Goal: Information Seeking & Learning: Learn about a topic

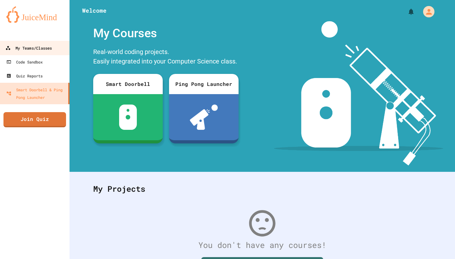
click at [38, 51] on div "My Teams/Classes" at bounding box center [28, 48] width 46 height 8
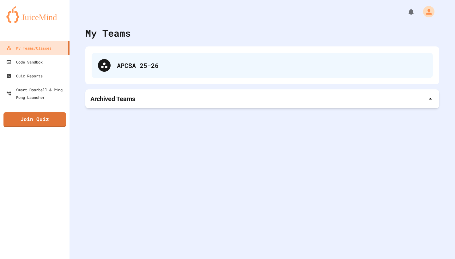
click at [105, 70] on div at bounding box center [104, 65] width 13 height 13
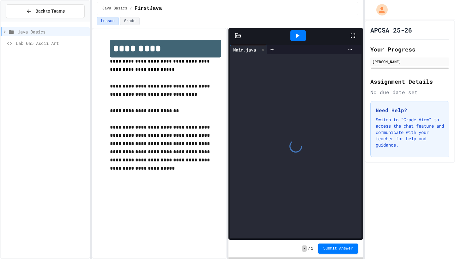
click at [4, 32] on icon at bounding box center [5, 32] width 6 height 6
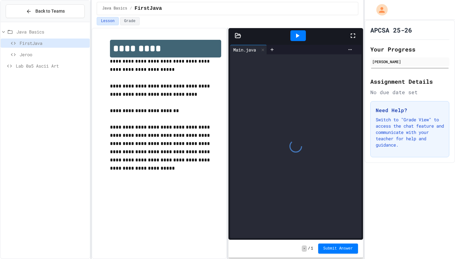
click at [20, 44] on span "FirstJava" at bounding box center [54, 43] width 68 height 7
click at [22, 30] on span "Java Basics" at bounding box center [51, 31] width 71 height 7
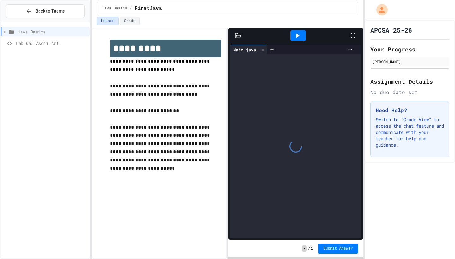
click at [5, 31] on icon at bounding box center [5, 32] width 6 height 6
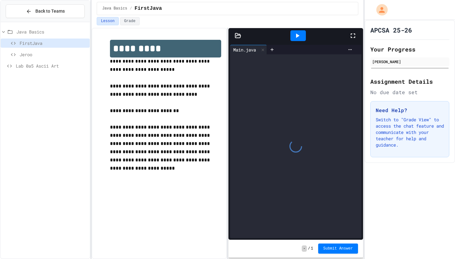
click at [300, 37] on icon at bounding box center [298, 36] width 8 height 8
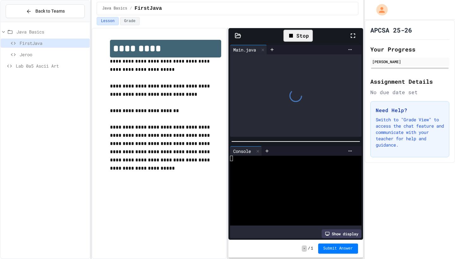
click at [299, 37] on div "Stop" at bounding box center [298, 36] width 29 height 12
click at [169, 1] on div "Java Basics / FirstJava" at bounding box center [228, 8] width 272 height 17
click at [339, 233] on div "Show display" at bounding box center [342, 233] width 40 height 9
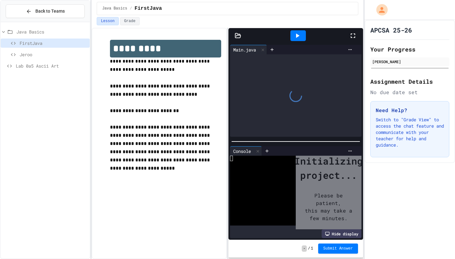
click at [339, 233] on div "Hide display" at bounding box center [342, 233] width 40 height 9
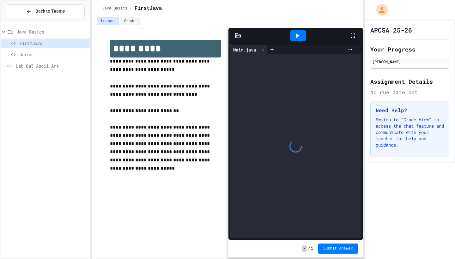
click at [356, 38] on icon at bounding box center [353, 36] width 8 height 8
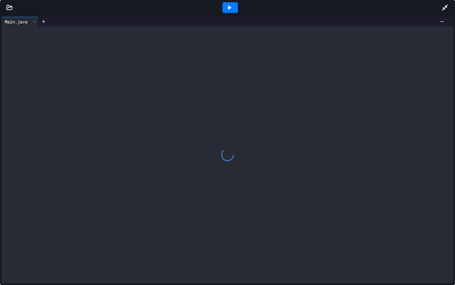
click at [445, 8] on icon at bounding box center [445, 7] width 6 height 6
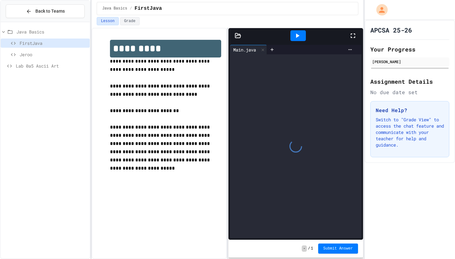
click at [40, 54] on span "Jeroo" at bounding box center [54, 54] width 68 height 7
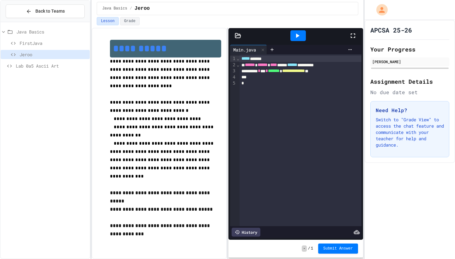
click at [40, 45] on span "FirstJava" at bounding box center [54, 43] width 68 height 7
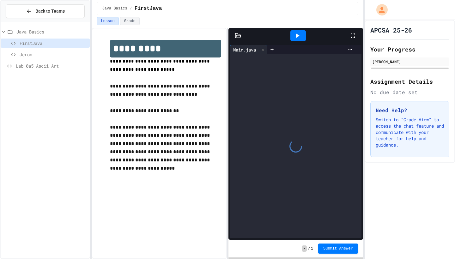
click at [302, 39] on div at bounding box center [298, 35] width 15 height 11
